Goal: Use online tool/utility: Utilize a website feature to perform a specific function

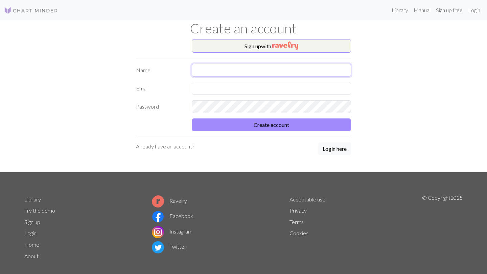
click at [312, 70] on input "text" at bounding box center [271, 70] width 159 height 13
click at [475, 12] on link "Login" at bounding box center [474, 10] width 18 height 14
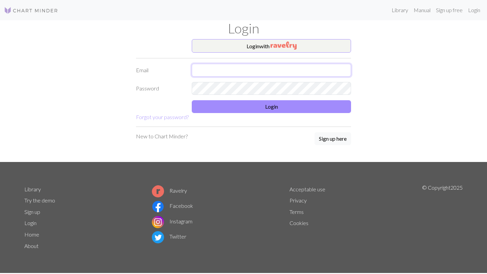
click at [290, 69] on input "text" at bounding box center [271, 70] width 159 height 13
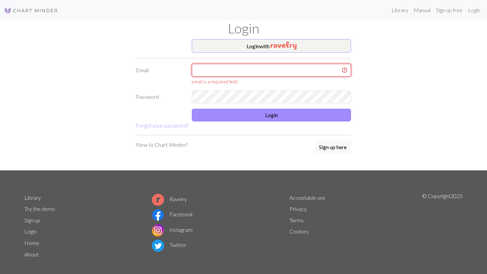
type input "[EMAIL_ADDRESS][DOMAIN_NAME]"
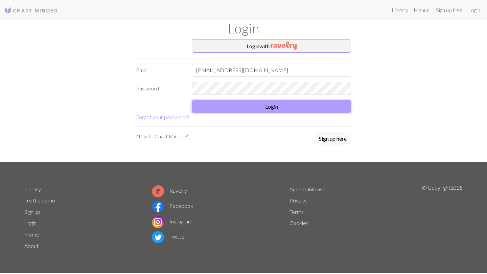
click at [282, 107] on button "Login" at bounding box center [271, 106] width 159 height 13
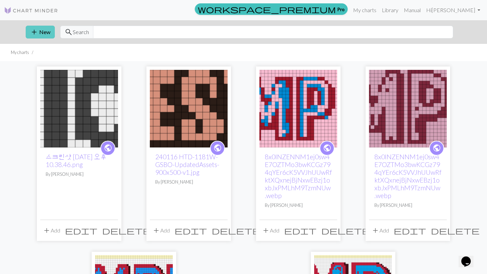
click at [37, 30] on span "add" at bounding box center [34, 31] width 8 height 9
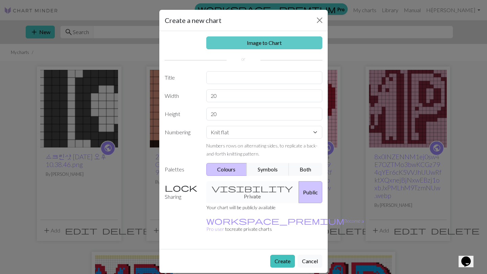
click at [252, 40] on link "Image to Chart" at bounding box center [264, 42] width 116 height 13
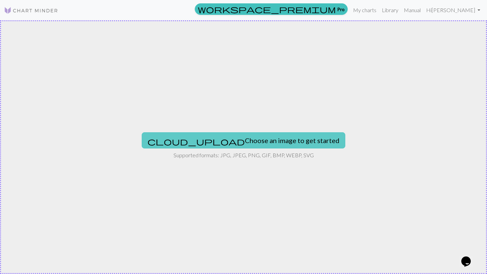
click at [234, 143] on button "cloud_upload Choose an image to get started" at bounding box center [243, 140] width 203 height 16
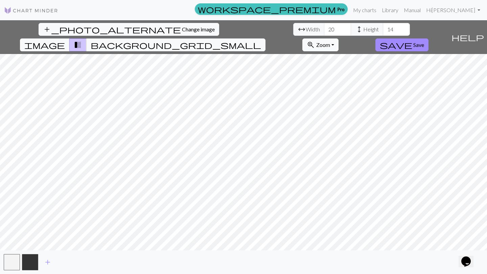
click at [305, 30] on span "Width" at bounding box center [312, 29] width 14 height 8
click at [324, 27] on input "21" at bounding box center [337, 29] width 27 height 13
click at [324, 27] on input "22" at bounding box center [337, 29] width 27 height 13
click at [324, 27] on input "23" at bounding box center [337, 29] width 27 height 13
click at [324, 27] on input "24" at bounding box center [337, 29] width 27 height 13
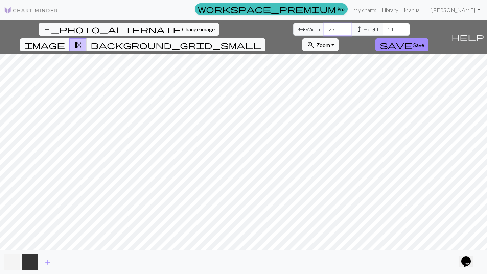
click at [324, 27] on input "25" at bounding box center [337, 29] width 27 height 13
type input "26"
click at [324, 27] on input "26" at bounding box center [337, 29] width 27 height 13
click at [382, 28] on input "15" at bounding box center [395, 29] width 27 height 13
click at [382, 28] on input "16" at bounding box center [395, 29] width 27 height 13
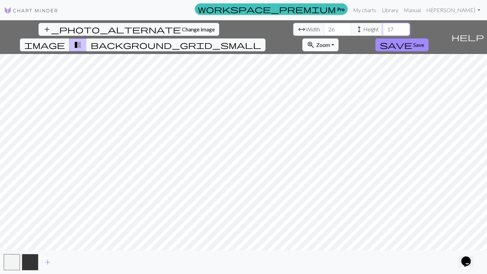
click at [382, 28] on input "17" at bounding box center [395, 29] width 27 height 13
type input "18"
click at [382, 29] on input "18" at bounding box center [395, 29] width 27 height 13
click at [265, 39] on button "background_grid_small" at bounding box center [175, 45] width 179 height 13
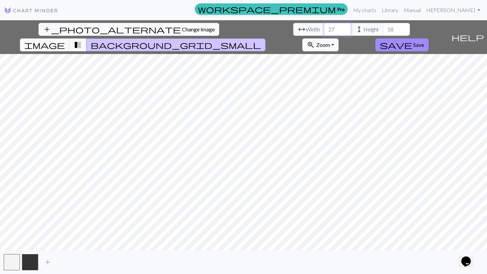
click at [324, 26] on input "27" at bounding box center [337, 29] width 27 height 13
click at [324, 26] on input "28" at bounding box center [337, 29] width 27 height 13
click at [324, 26] on input "29" at bounding box center [337, 29] width 27 height 13
click at [324, 26] on input "30" at bounding box center [337, 29] width 27 height 13
click at [324, 26] on input "31" at bounding box center [337, 29] width 27 height 13
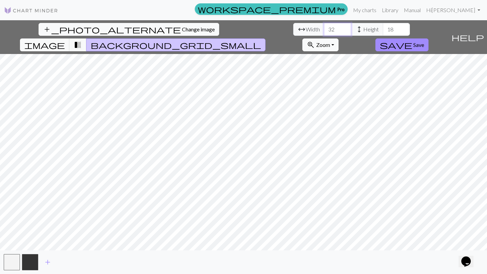
click at [324, 26] on input "32" at bounding box center [337, 29] width 27 height 13
click at [324, 26] on input "33" at bounding box center [337, 29] width 27 height 13
click at [324, 26] on input "34" at bounding box center [337, 29] width 27 height 13
click at [324, 26] on input "35" at bounding box center [337, 29] width 27 height 13
click at [324, 26] on input "36" at bounding box center [337, 29] width 27 height 13
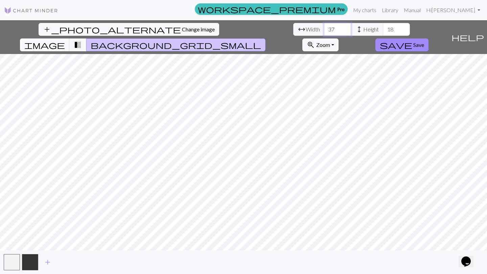
click at [324, 26] on input "37" at bounding box center [337, 29] width 27 height 13
click at [324, 26] on input "38" at bounding box center [337, 29] width 27 height 13
click at [324, 26] on input "39" at bounding box center [337, 29] width 27 height 13
type input "40"
click at [324, 26] on input "40" at bounding box center [337, 29] width 27 height 13
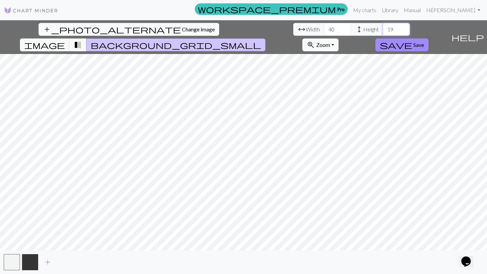
click at [382, 26] on input "19" at bounding box center [395, 29] width 27 height 13
click at [382, 26] on input "20" at bounding box center [395, 29] width 27 height 13
click at [382, 26] on input "21" at bounding box center [395, 29] width 27 height 13
click at [382, 26] on input "22" at bounding box center [395, 29] width 27 height 13
click at [382, 26] on input "23" at bounding box center [395, 29] width 27 height 13
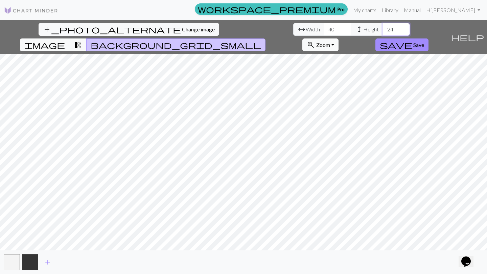
click at [382, 26] on input "24" at bounding box center [395, 29] width 27 height 13
click at [382, 26] on input "25" at bounding box center [395, 29] width 27 height 13
type input "26"
click at [382, 26] on input "26" at bounding box center [395, 29] width 27 height 13
